Goal: Obtain resource: Obtain resource

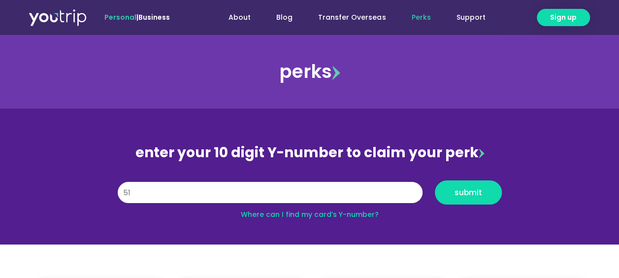
type input "5"
type input "8122040679"
click at [480, 196] on span "submit" at bounding box center [468, 191] width 28 height 7
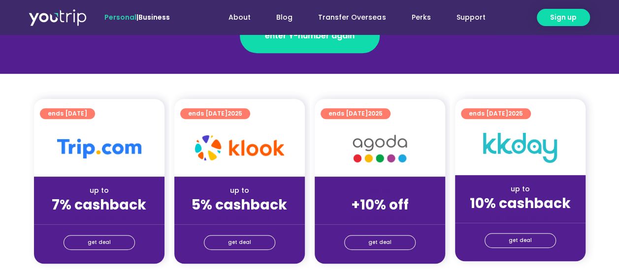
scroll to position [197, 0]
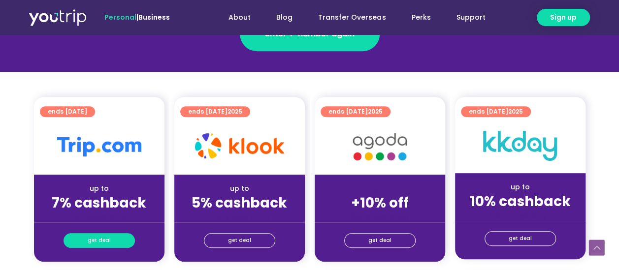
click at [121, 238] on link "get deal" at bounding box center [98, 240] width 71 height 15
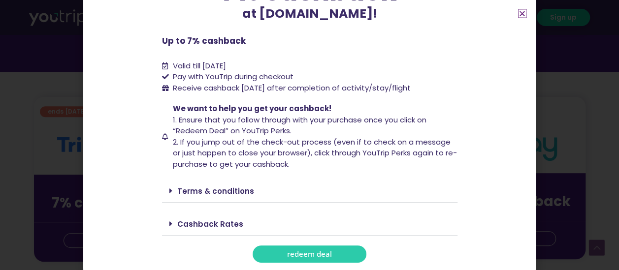
scroll to position [394, 0]
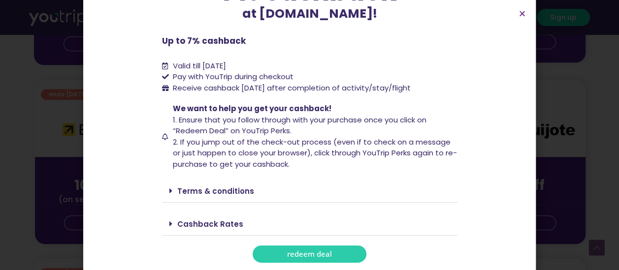
click at [335, 254] on link "redeem deal" at bounding box center [309, 254] width 114 height 17
